Goal: Task Accomplishment & Management: Manage account settings

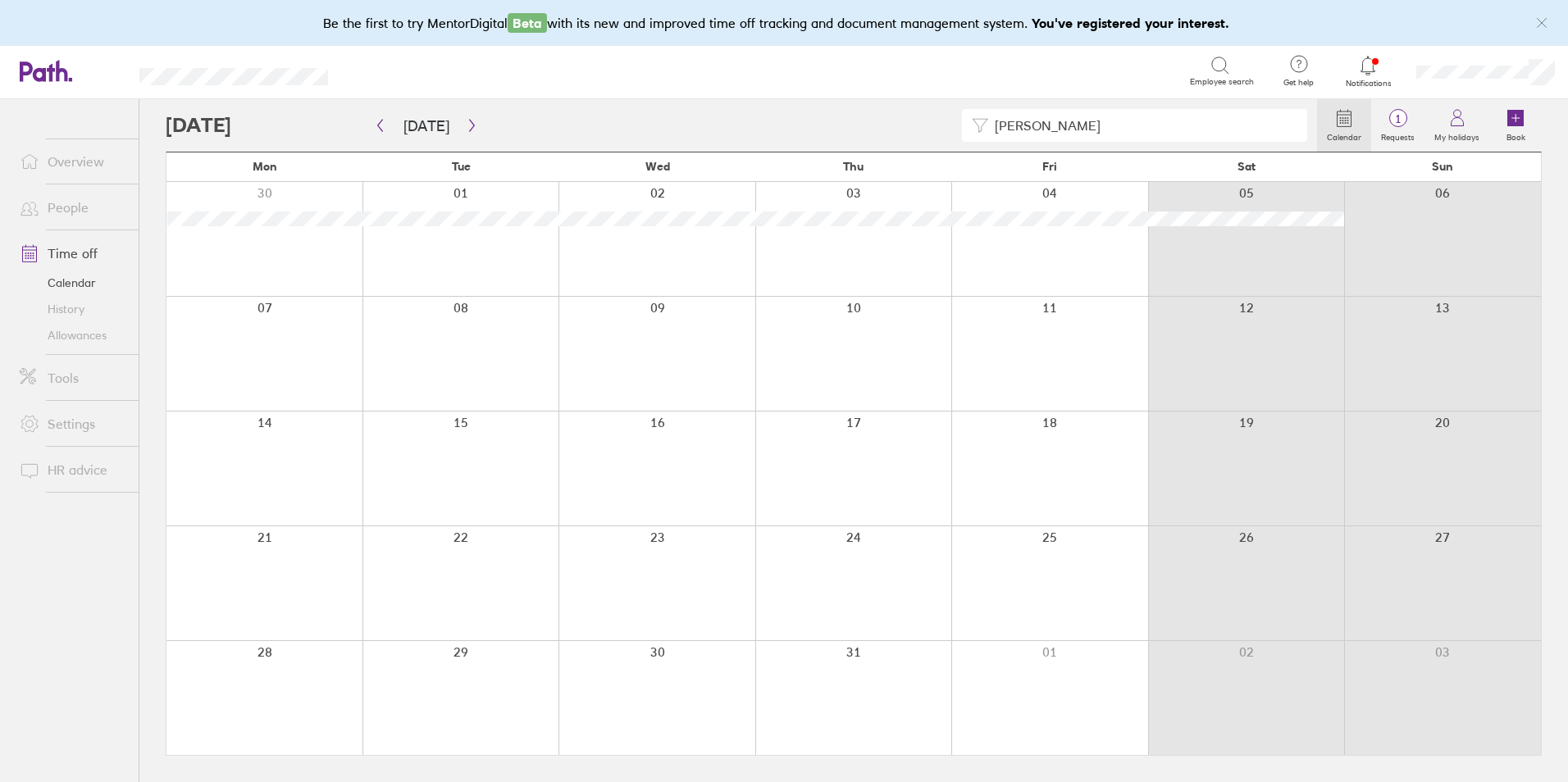
drag, startPoint x: 501, startPoint y: 436, endPoint x: 446, endPoint y: 0, distance: 439.5
click at [501, 436] on div at bounding box center [461, 468] width 197 height 114
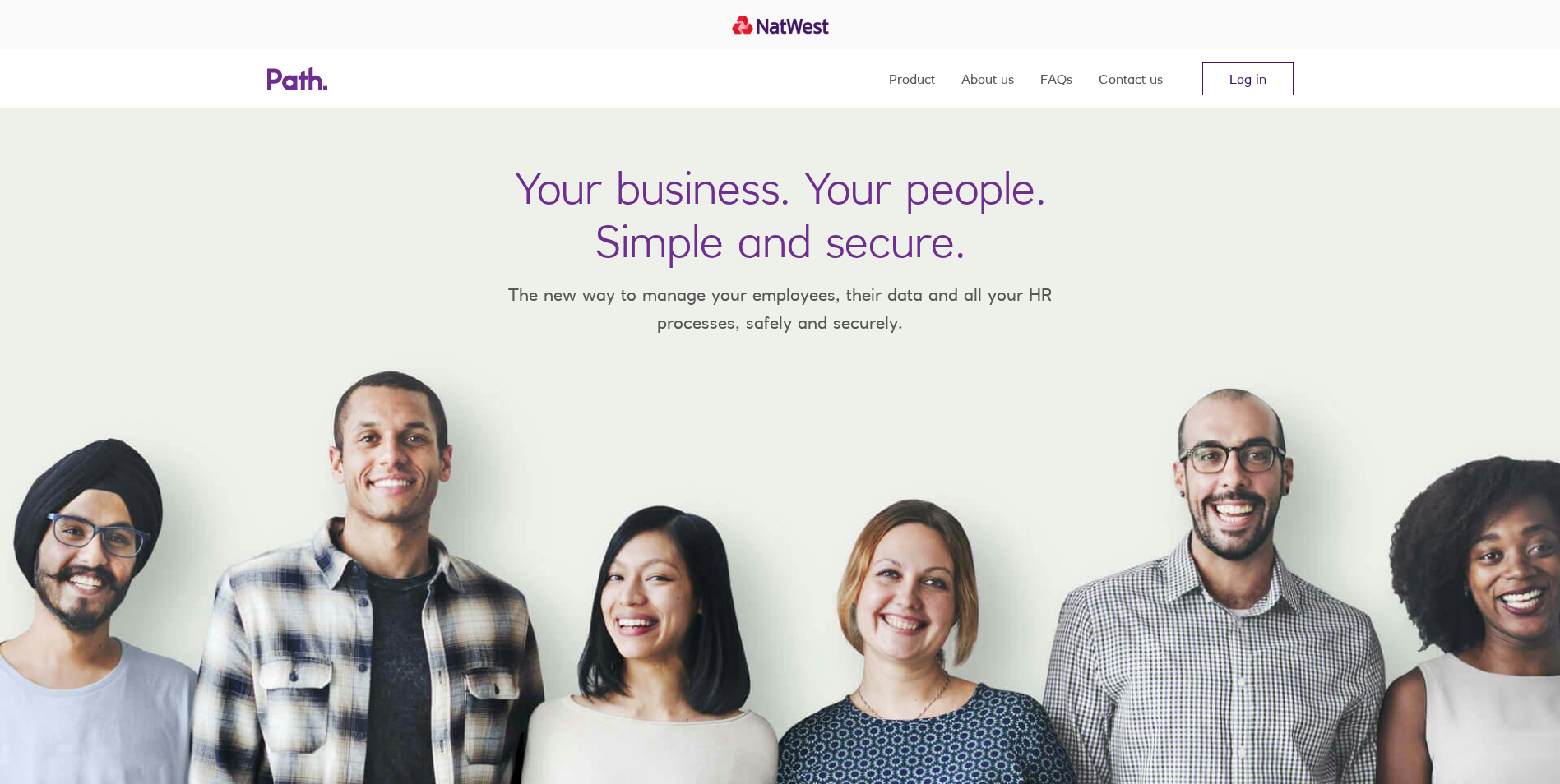
click at [1254, 81] on link "Log in" at bounding box center [1248, 79] width 91 height 33
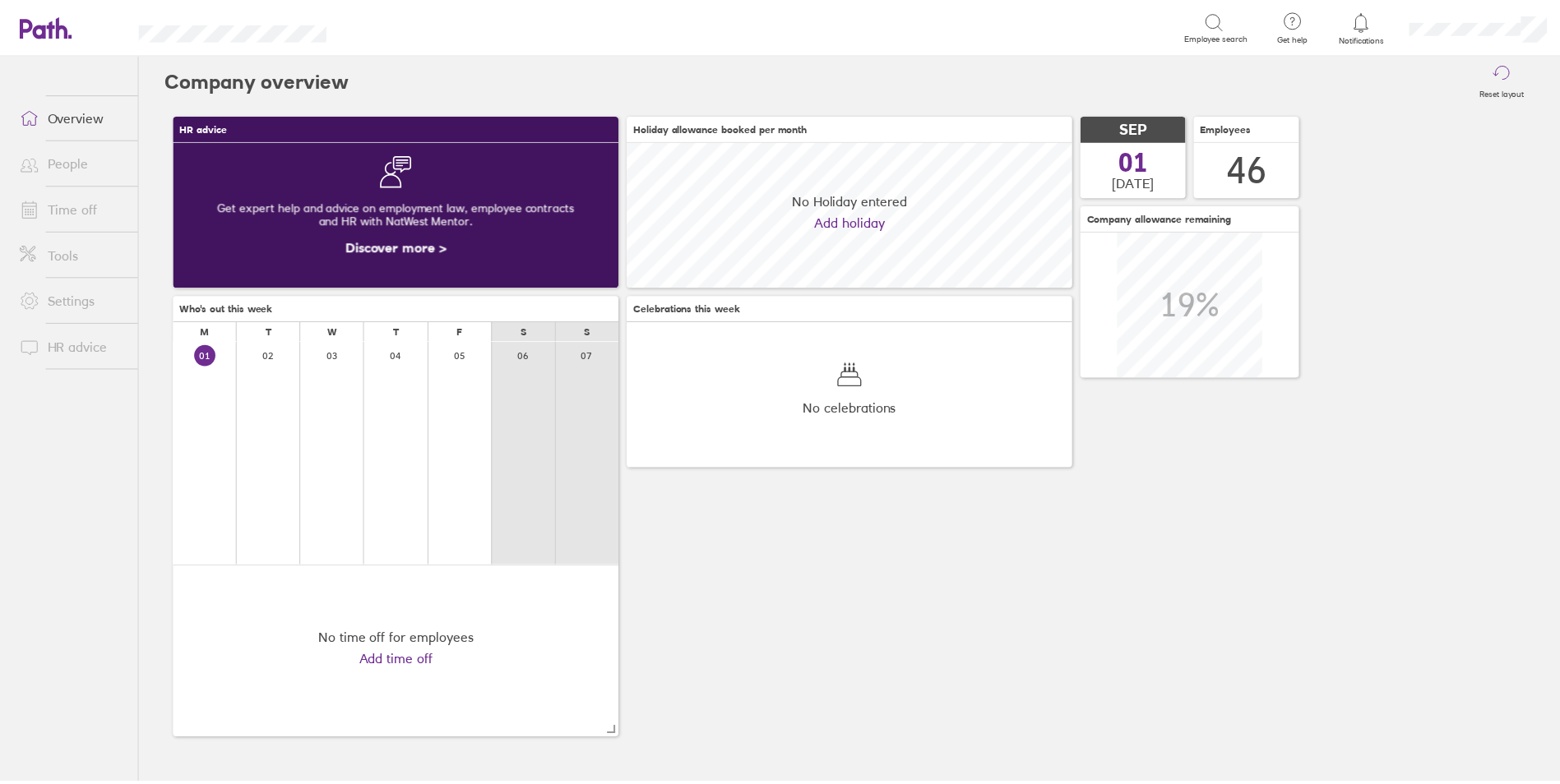
scroll to position [146, 449]
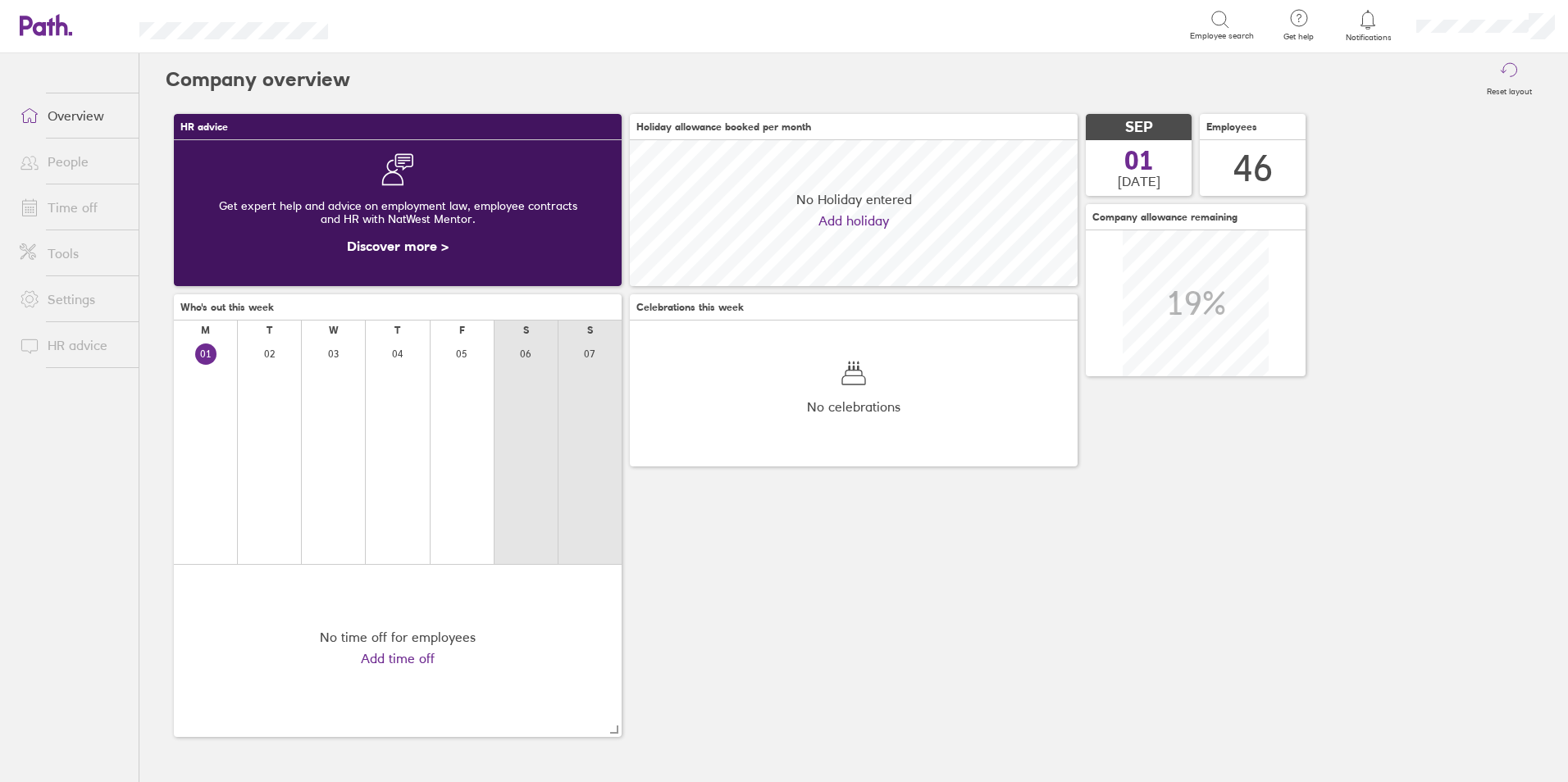
click at [388, 23] on div "Search" at bounding box center [393, 24] width 42 height 14
click at [28, 215] on icon at bounding box center [29, 207] width 19 height 19
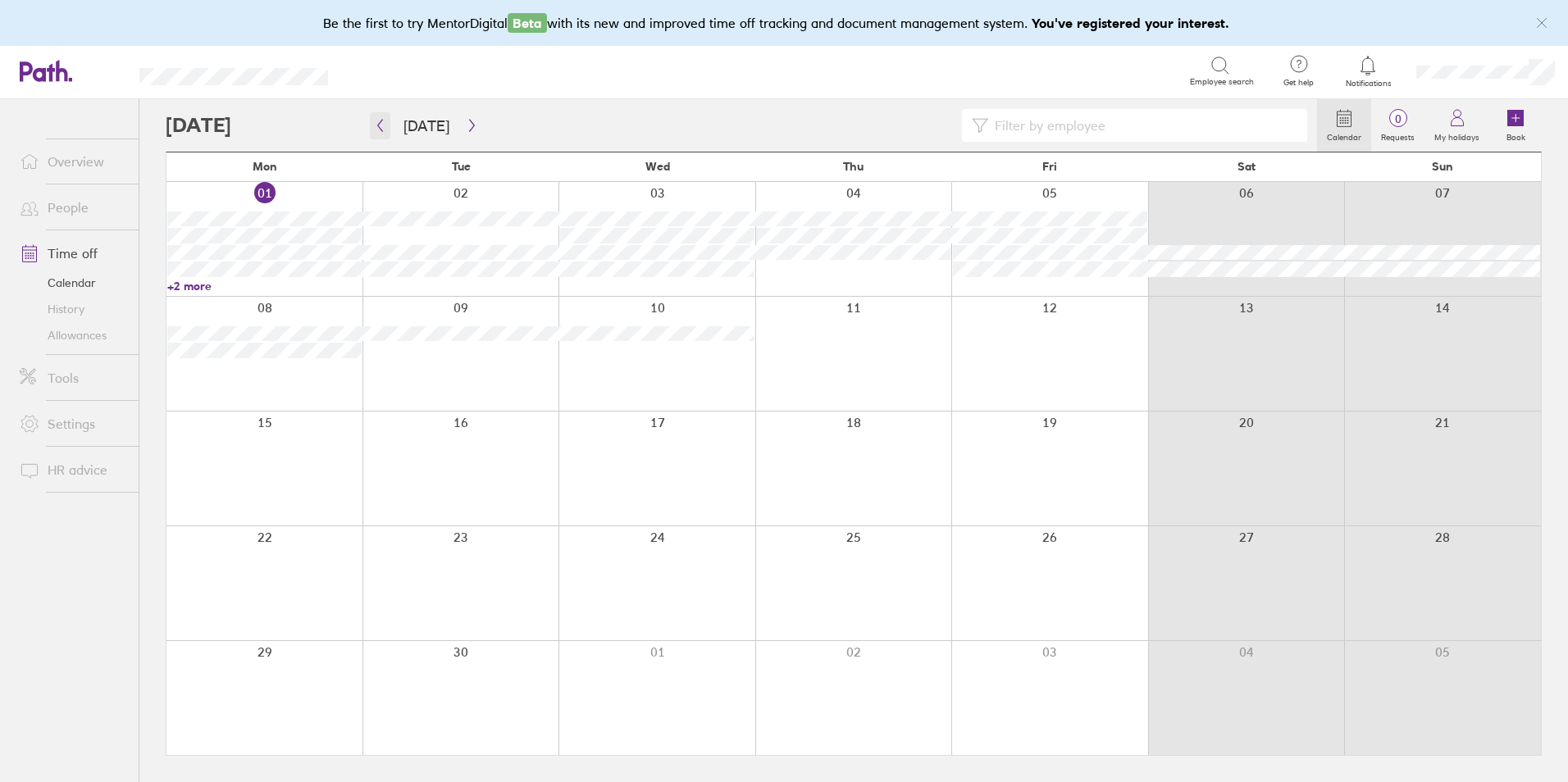
click at [375, 128] on icon "button" at bounding box center [380, 126] width 13 height 13
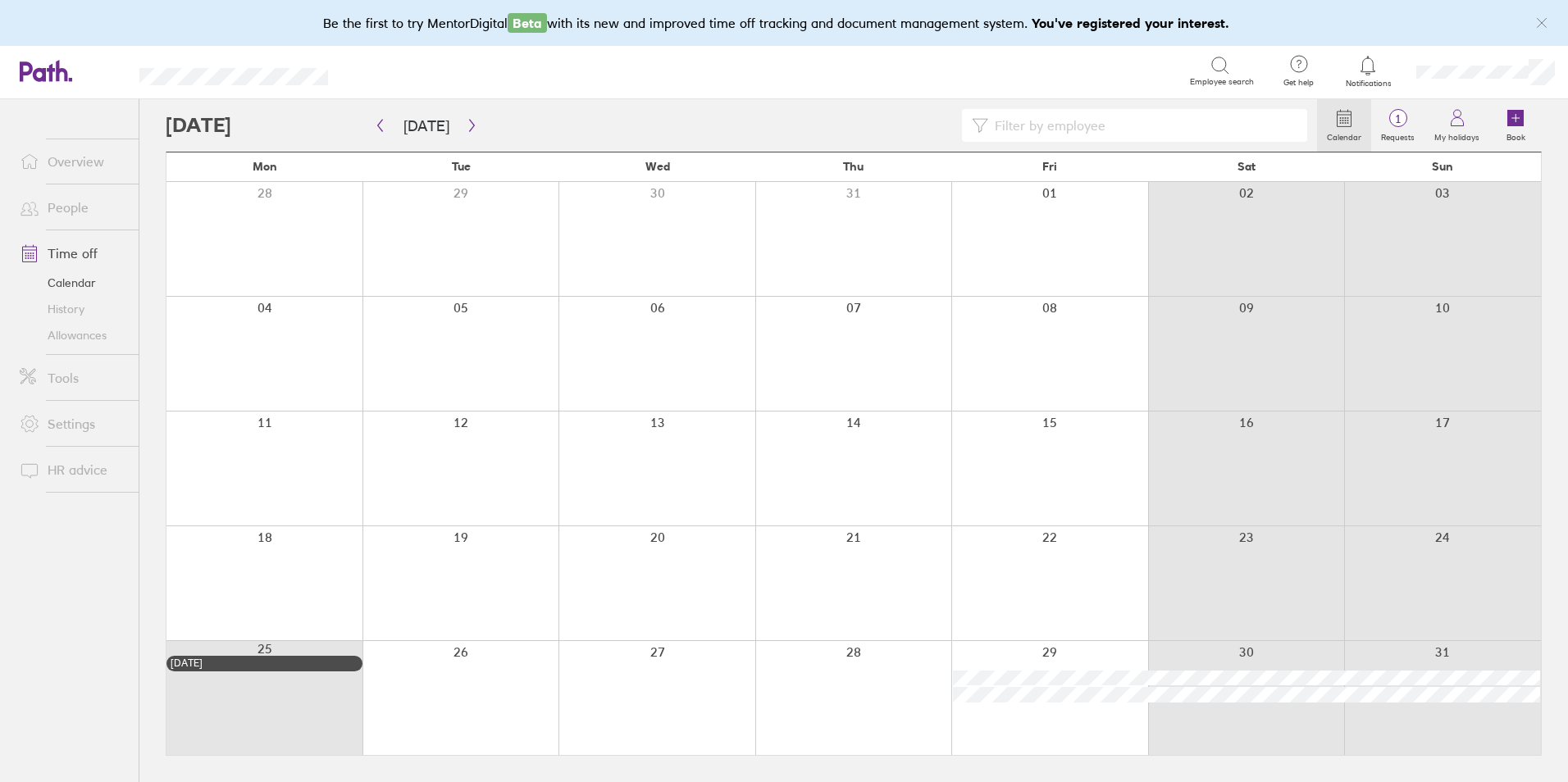
click at [594, 580] on div at bounding box center [656, 583] width 197 height 114
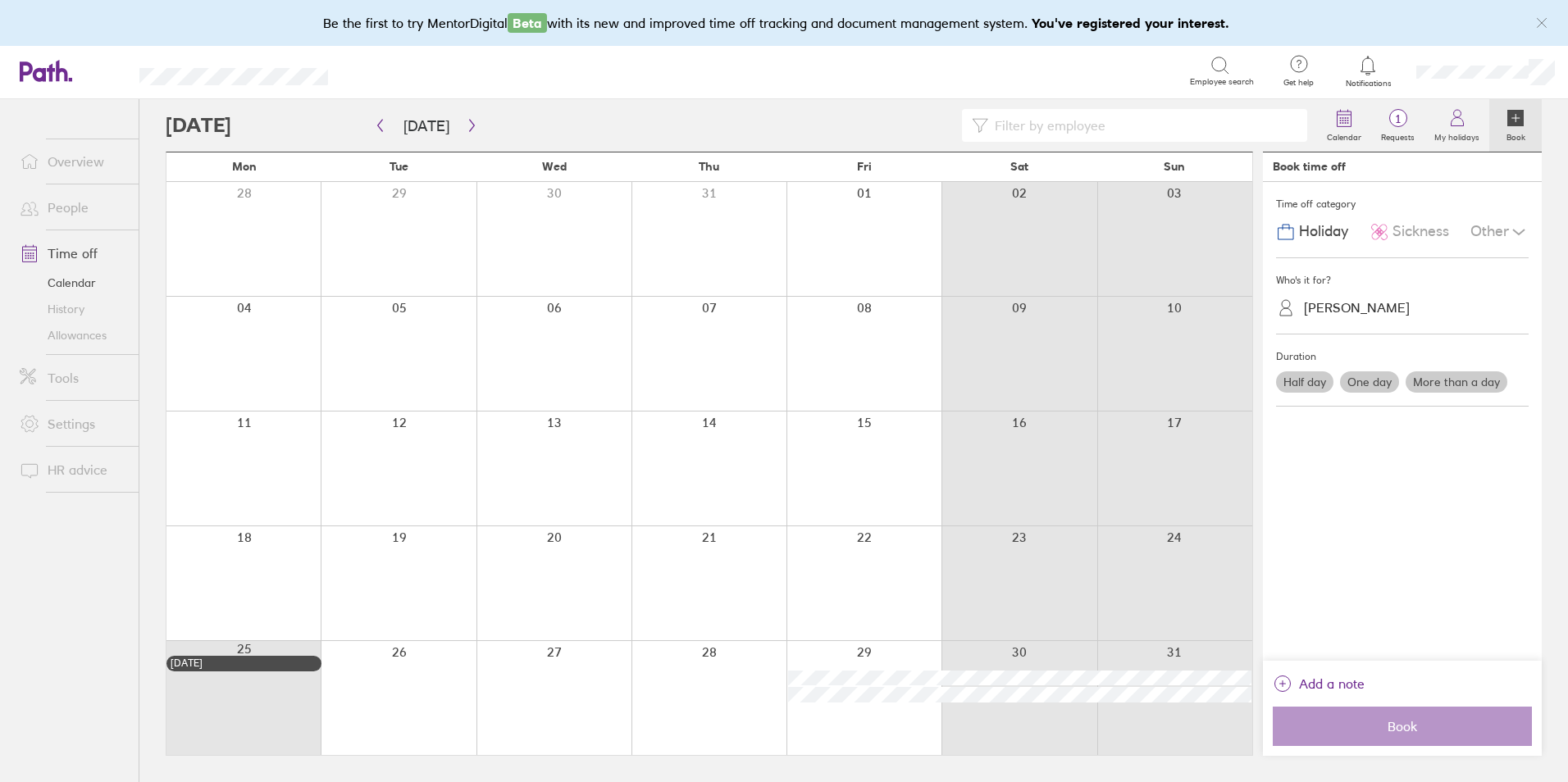
click at [1108, 132] on input at bounding box center [1142, 125] width 309 height 31
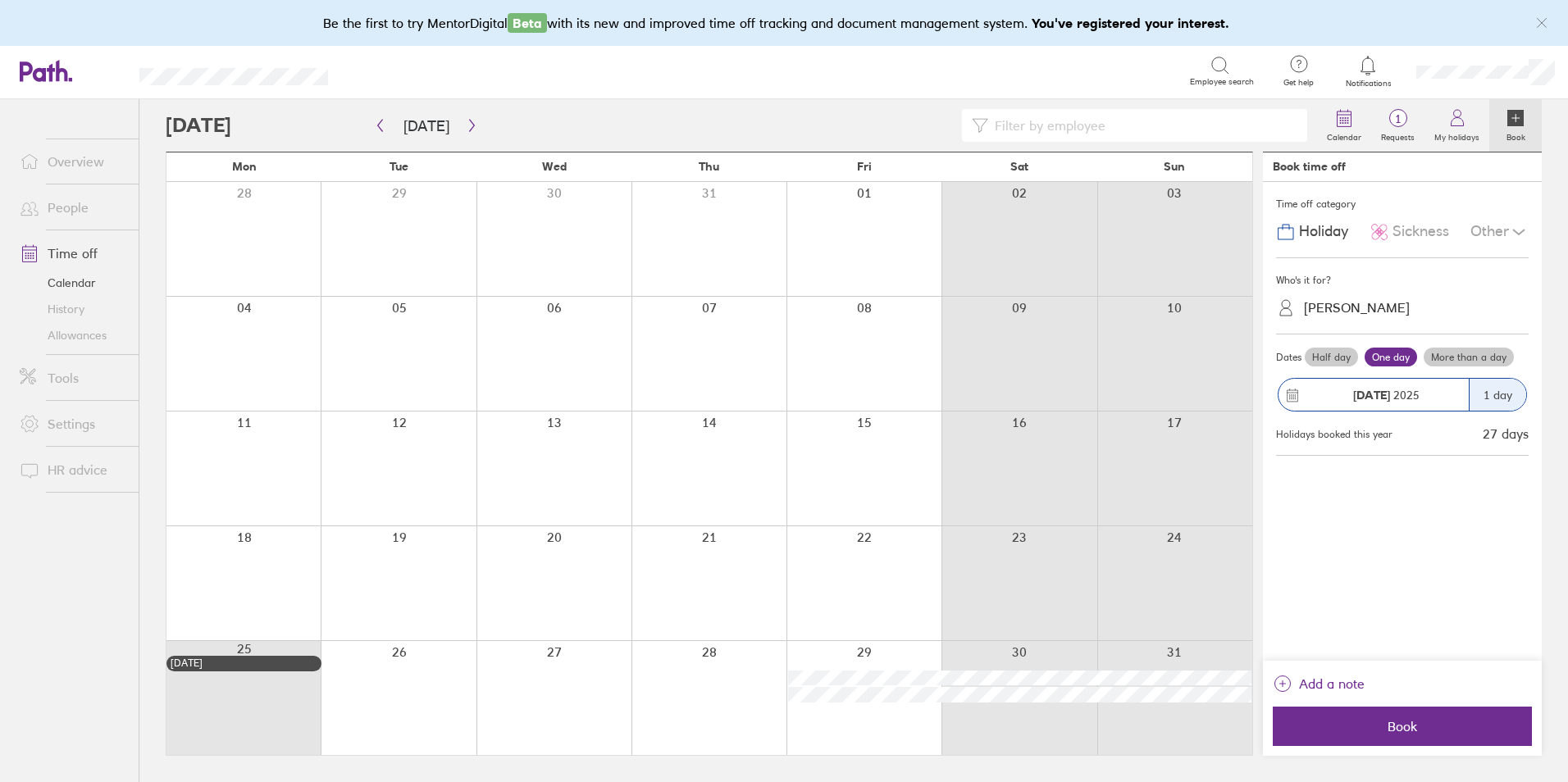
click at [82, 281] on link "Calendar" at bounding box center [73, 283] width 132 height 26
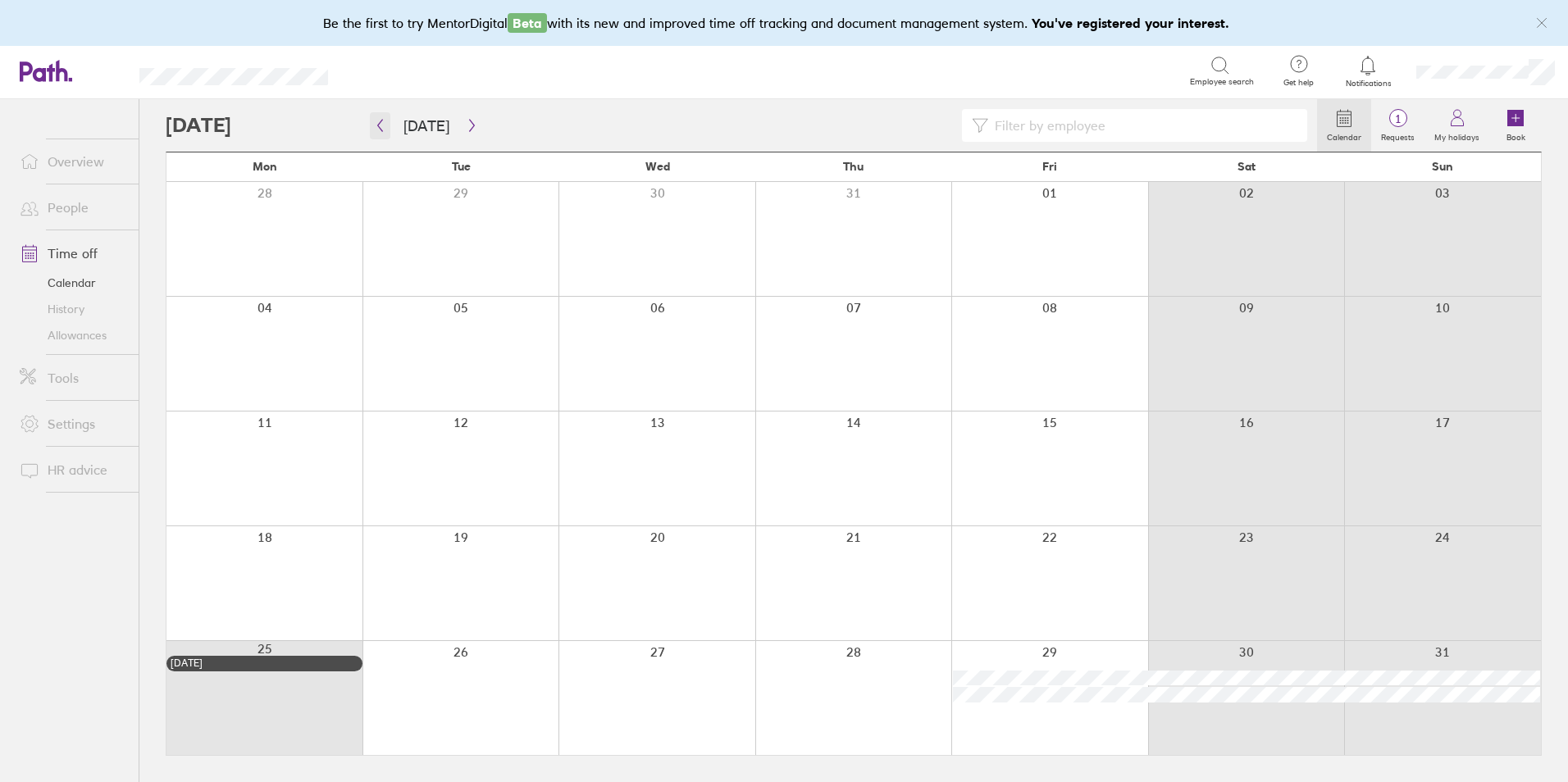
click at [376, 132] on button "button" at bounding box center [380, 126] width 20 height 27
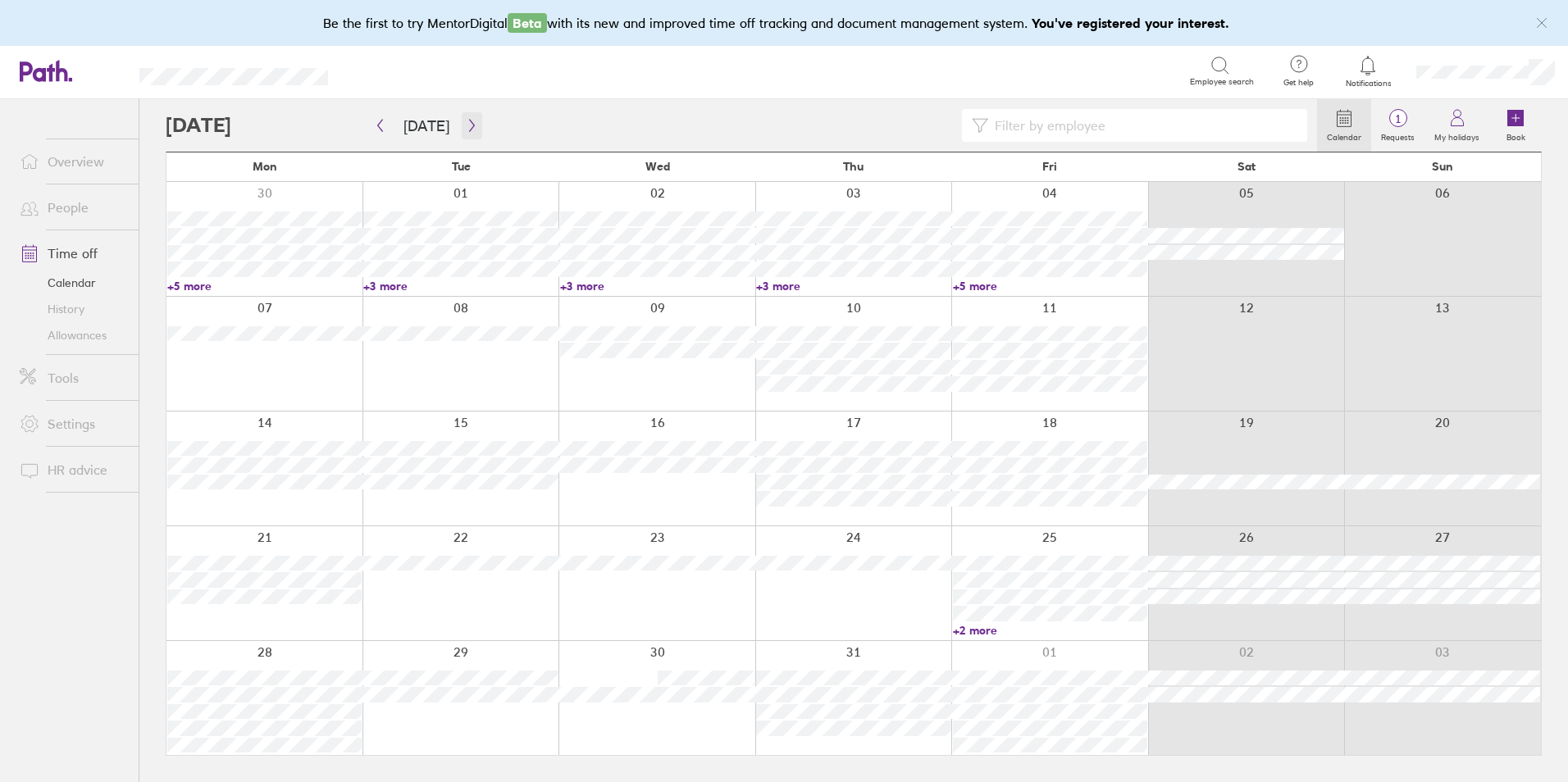
click at [461, 133] on button "button" at bounding box center [471, 126] width 20 height 27
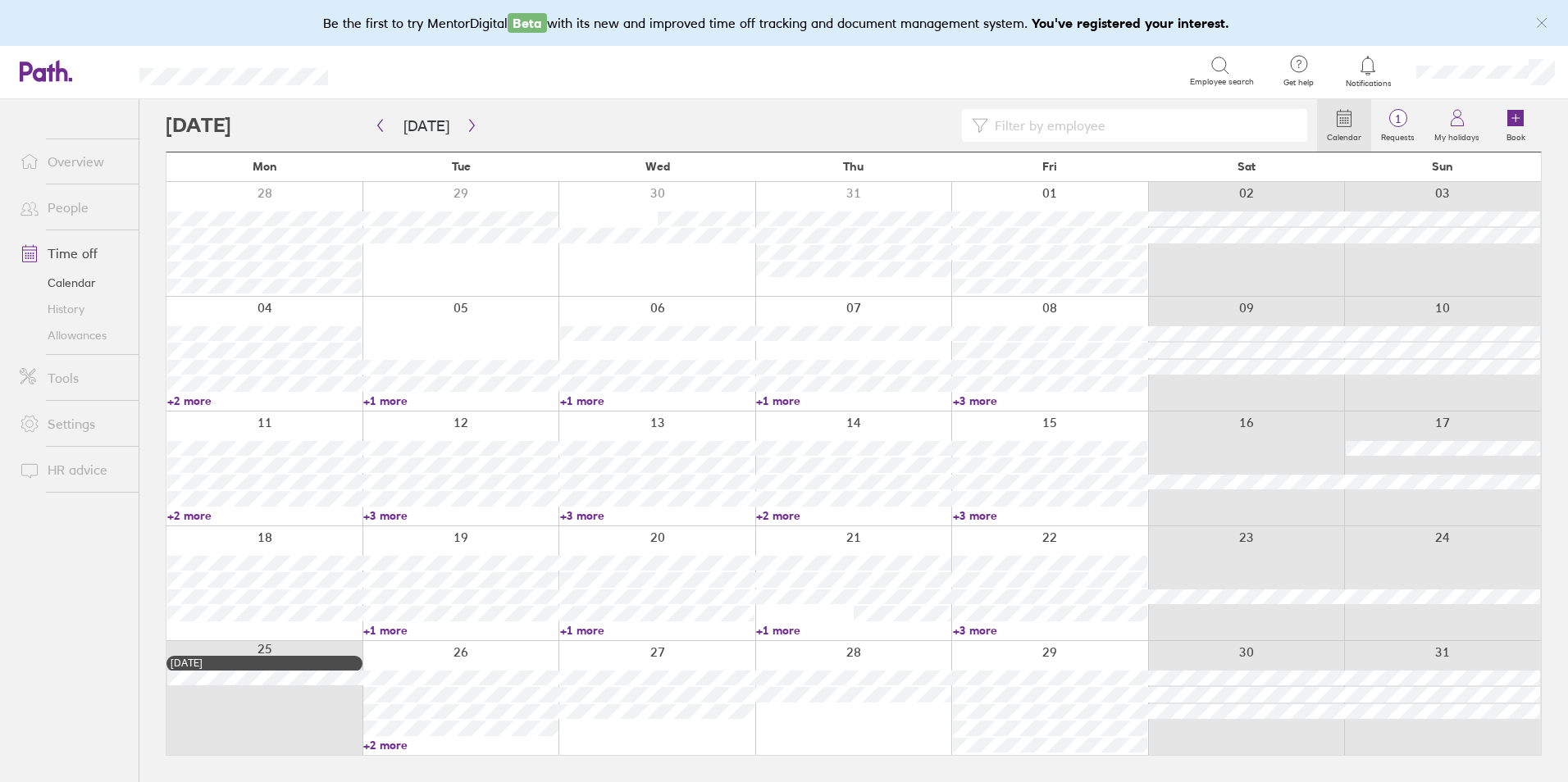
click at [399, 748] on link "+2 more" at bounding box center [461, 745] width 194 height 14
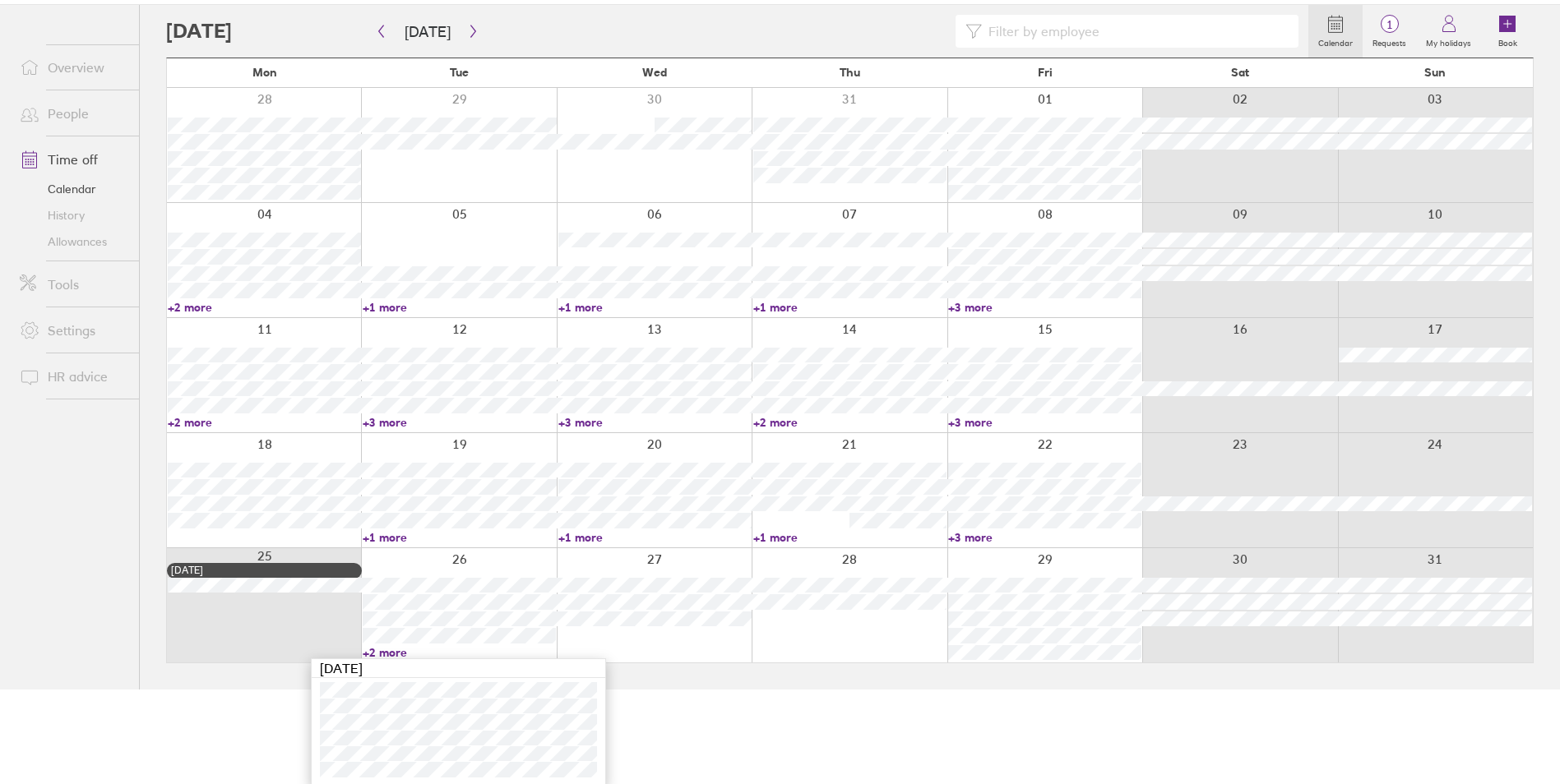
scroll to position [97, 0]
click at [962, 414] on link "+3 more" at bounding box center [1045, 419] width 193 height 14
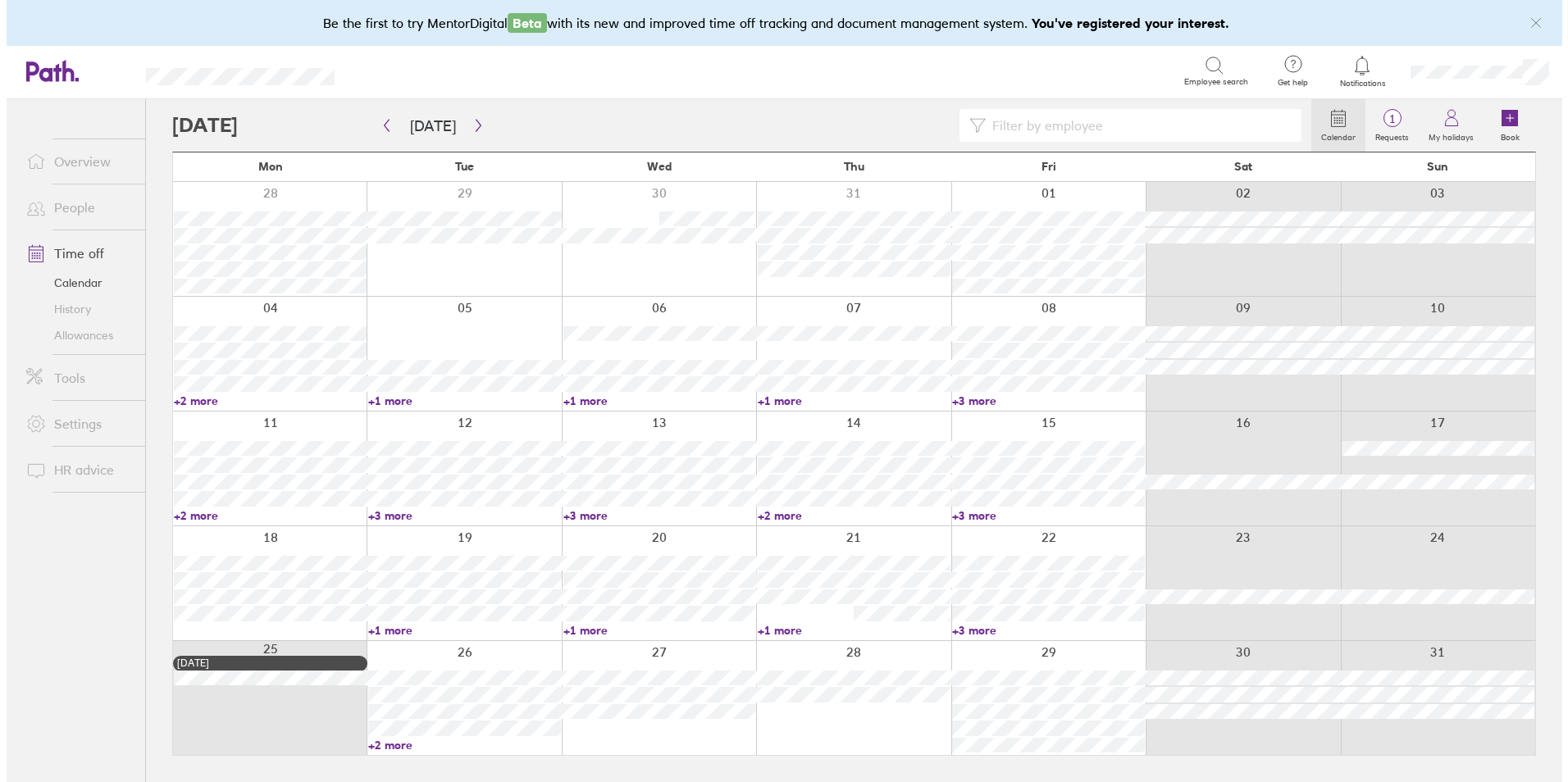
scroll to position [0, 0]
click at [964, 420] on div at bounding box center [1049, 468] width 197 height 114
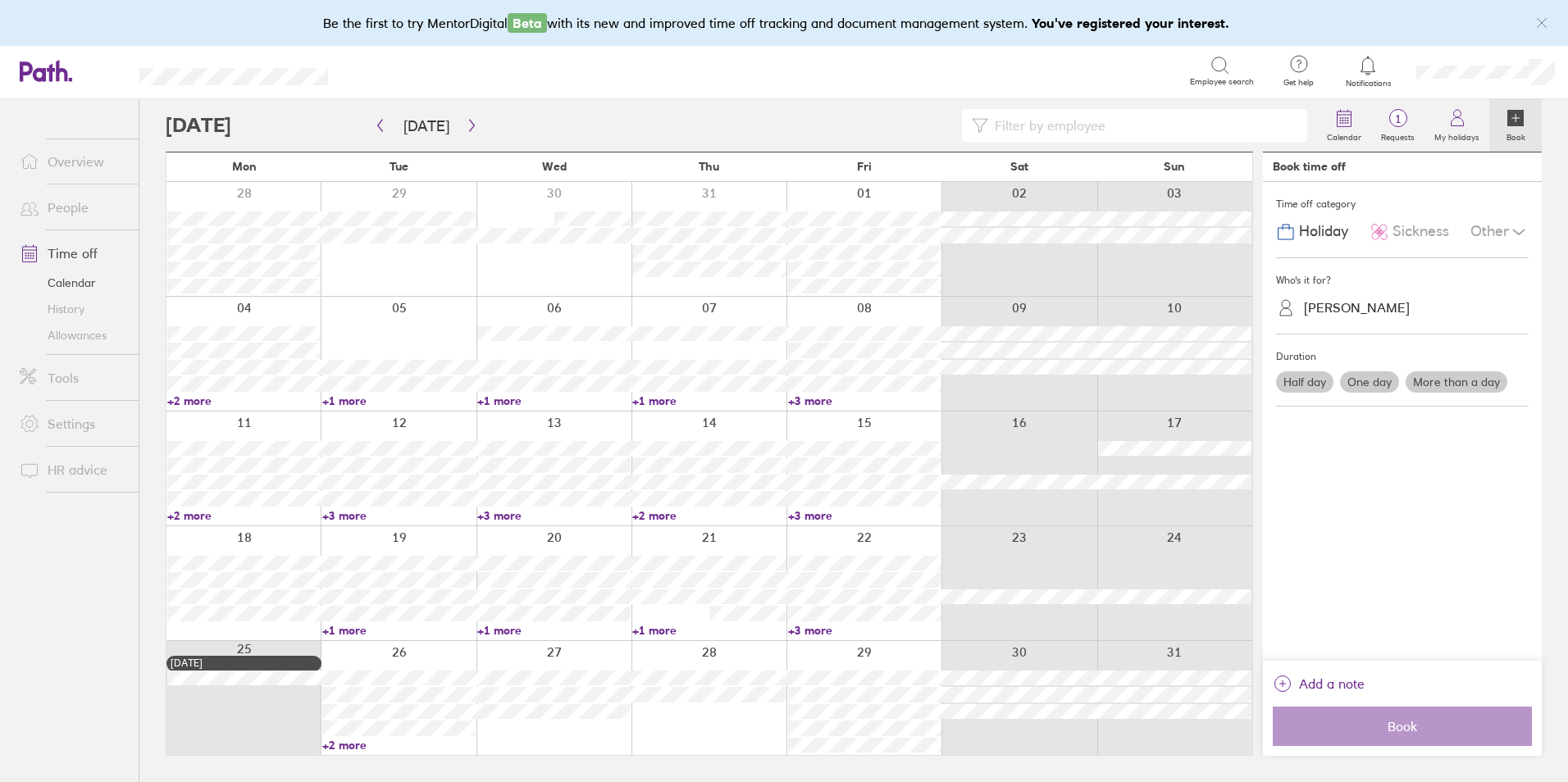
click at [808, 515] on link "+3 more" at bounding box center [865, 515] width 154 height 14
click at [680, 516] on link "+2 more" at bounding box center [709, 515] width 154 height 14
click at [667, 516] on link "+2 more" at bounding box center [709, 515] width 154 height 14
click at [509, 518] on link "+3 more" at bounding box center [554, 515] width 154 height 14
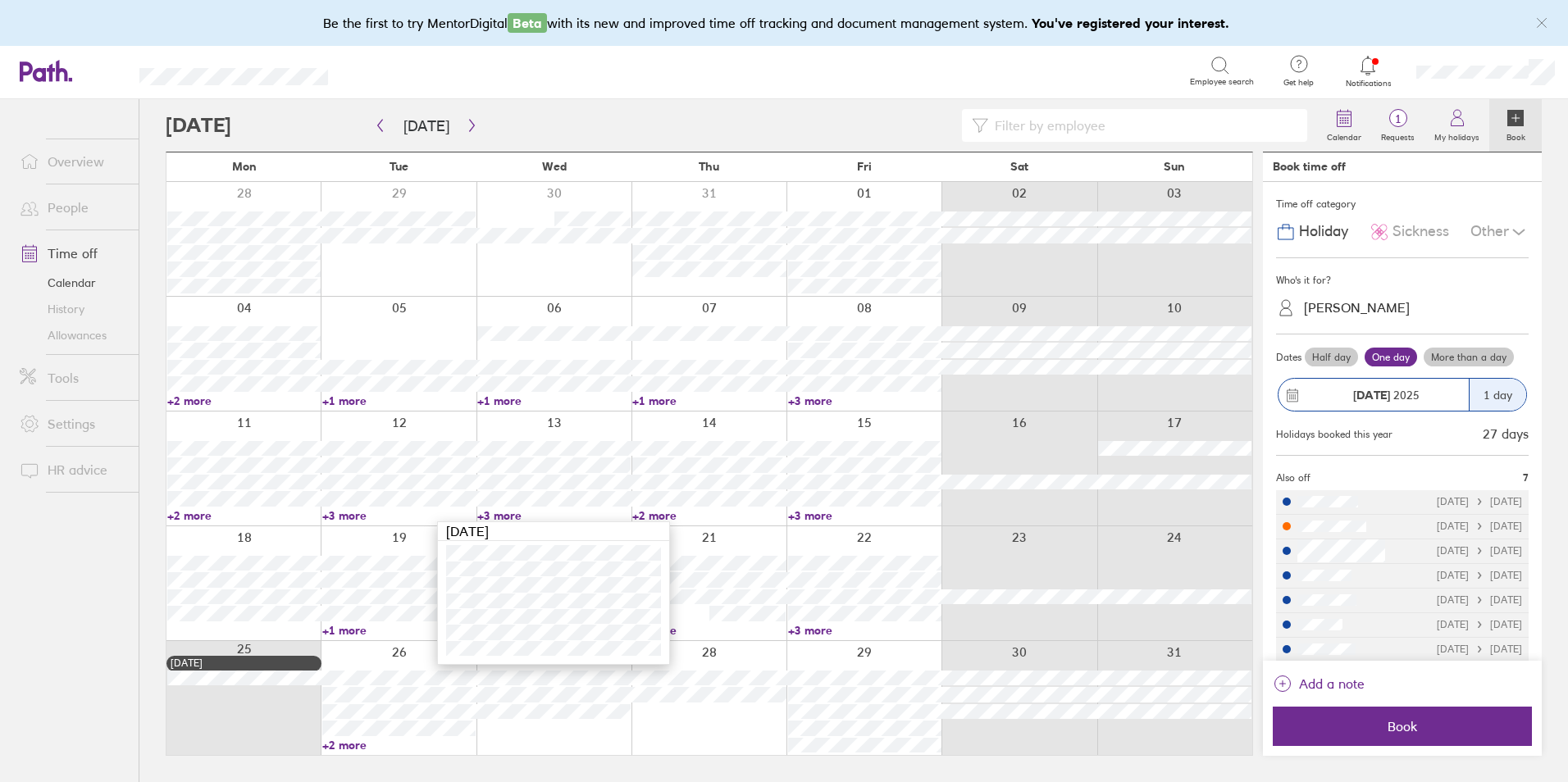
click at [713, 666] on div at bounding box center [709, 698] width 155 height 114
click at [1037, 138] on input at bounding box center [1142, 125] width 309 height 31
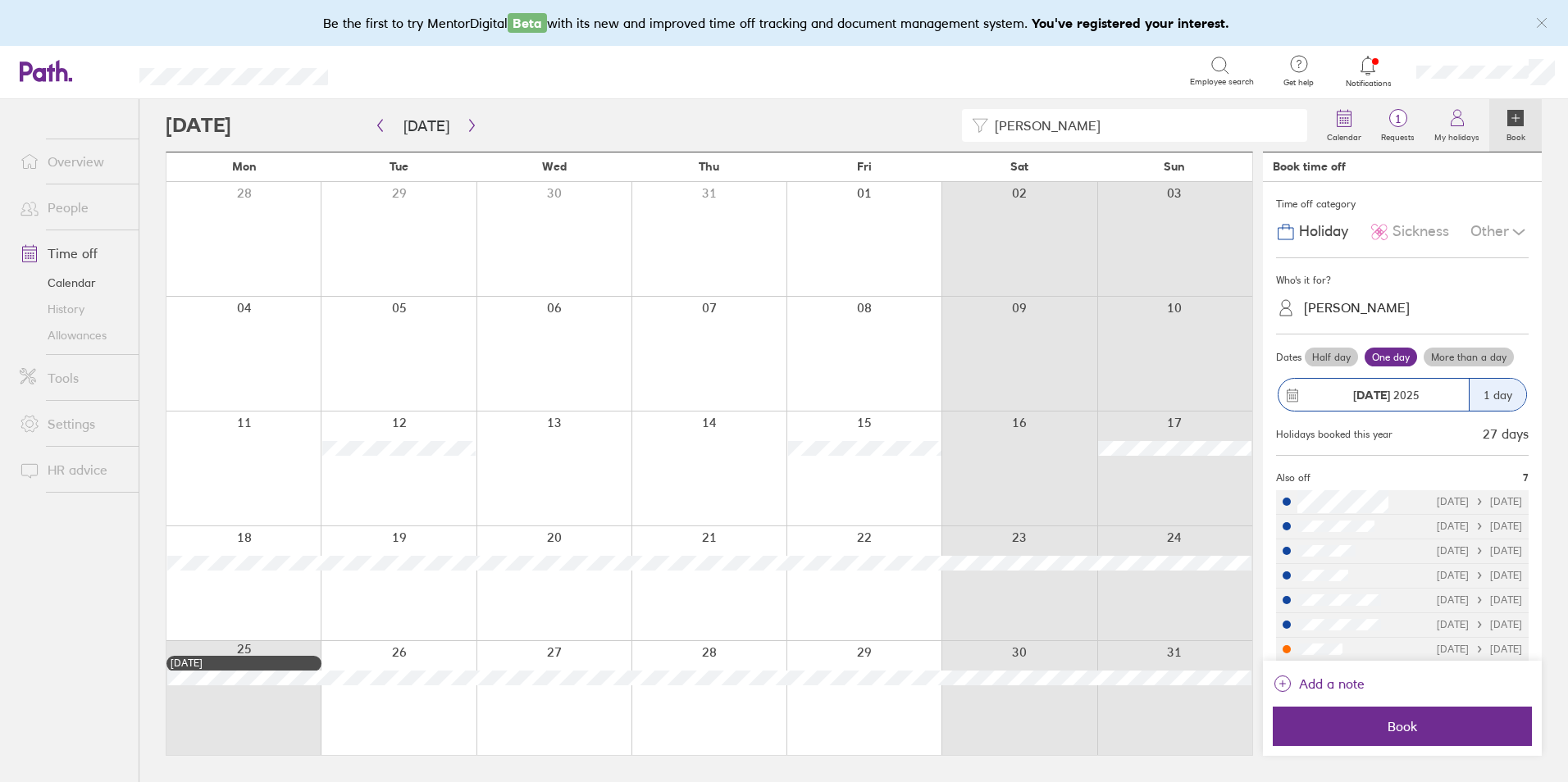
type input "brett"
drag, startPoint x: 1062, startPoint y: 125, endPoint x: 840, endPoint y: 121, distance: 222.0
click at [843, 122] on div "brett" at bounding box center [741, 125] width 1151 height 33
